Goal: Find specific page/section: Find specific page/section

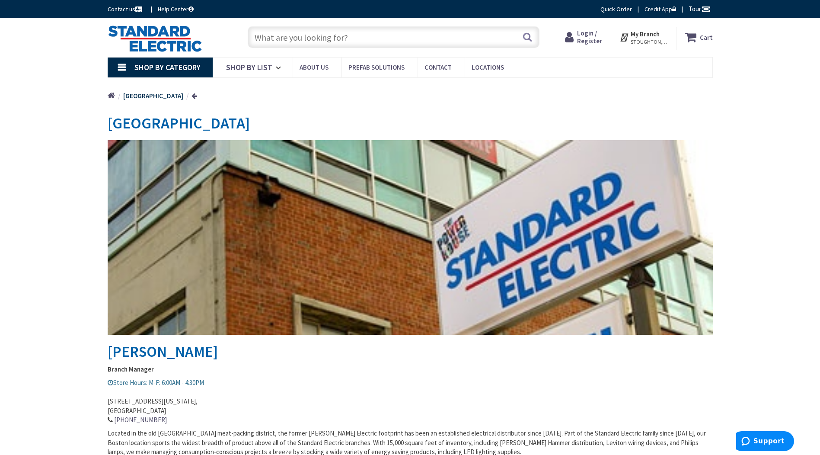
click at [185, 66] on span "Shop By Category" at bounding box center [167, 67] width 66 height 10
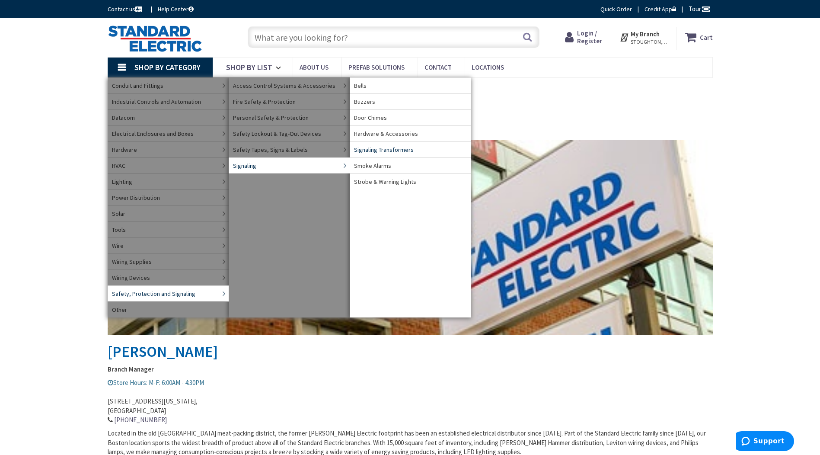
click at [372, 149] on span "Signaling Transformers" at bounding box center [384, 149] width 60 height 9
